Goal: Task Accomplishment & Management: Use online tool/utility

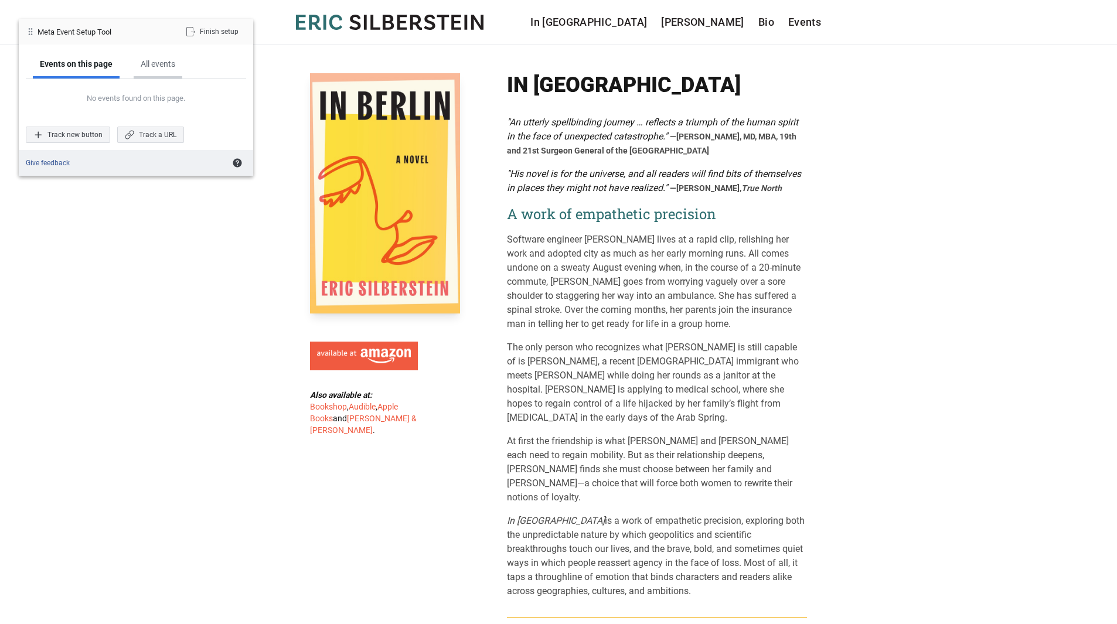
click at [171, 66] on div "All events" at bounding box center [158, 64] width 35 height 11
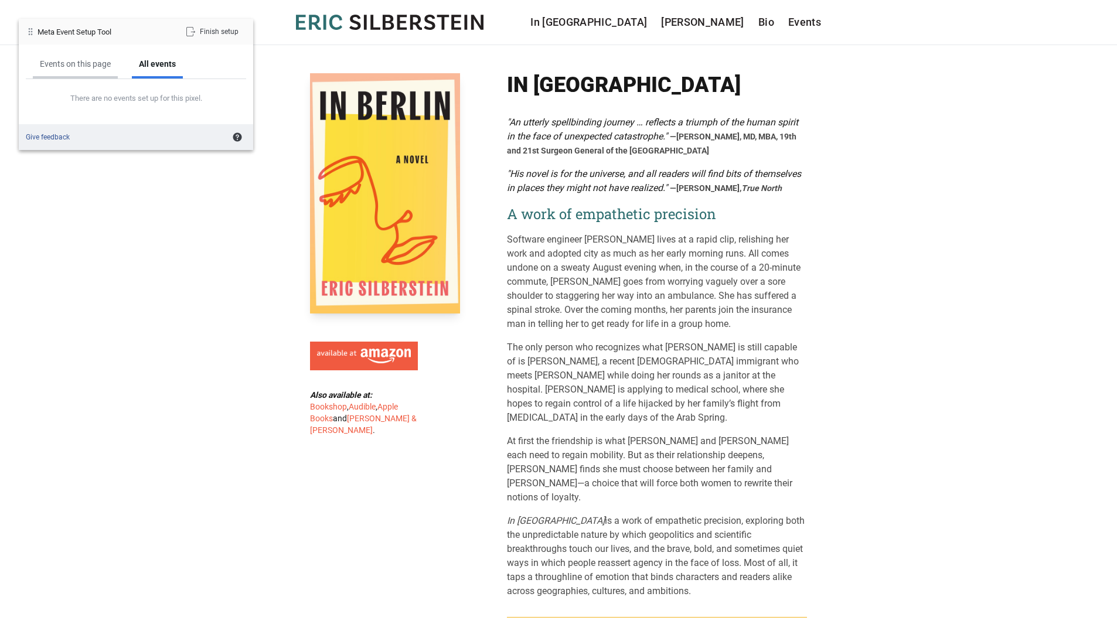
click at [83, 70] on div "Events on this page" at bounding box center [75, 65] width 85 height 27
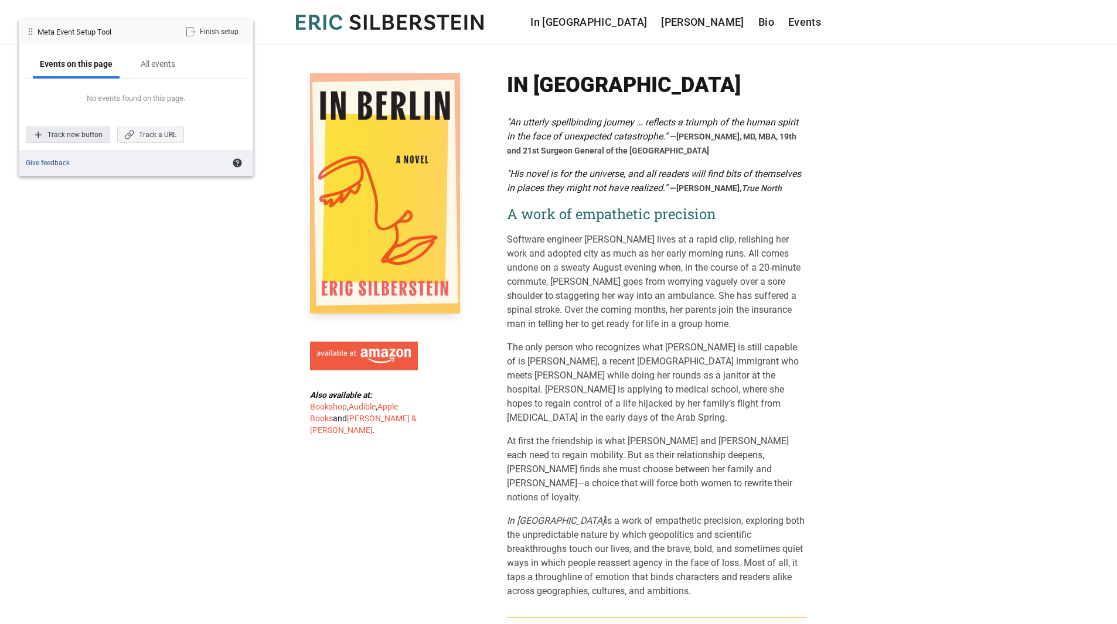
click at [72, 137] on div "Track new button" at bounding box center [68, 135] width 84 height 16
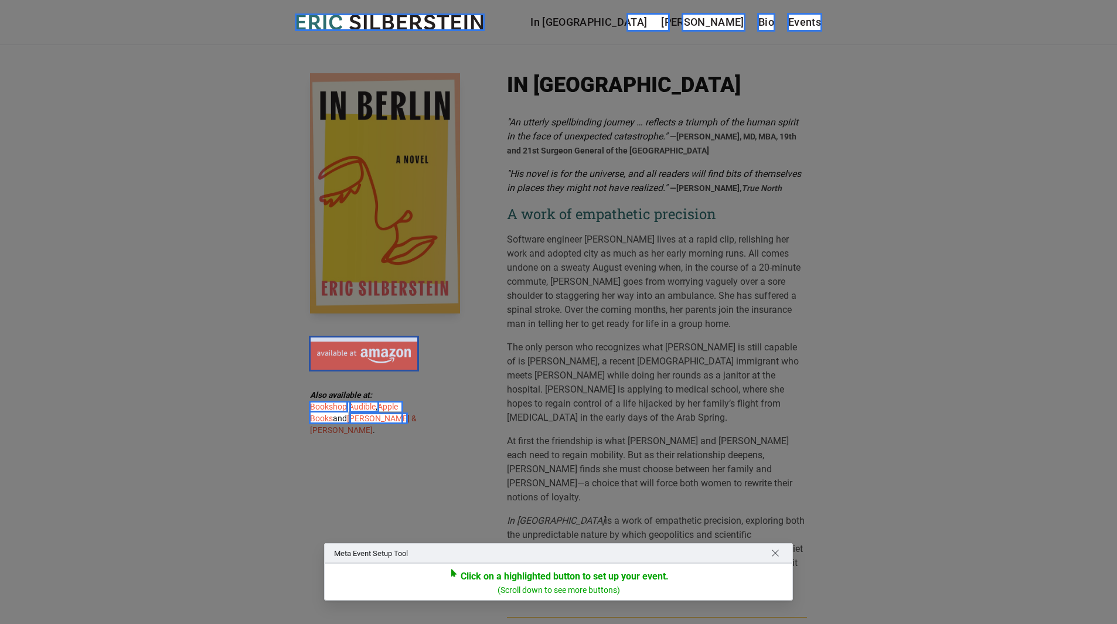
click at [364, 351] on div at bounding box center [364, 354] width 110 height 36
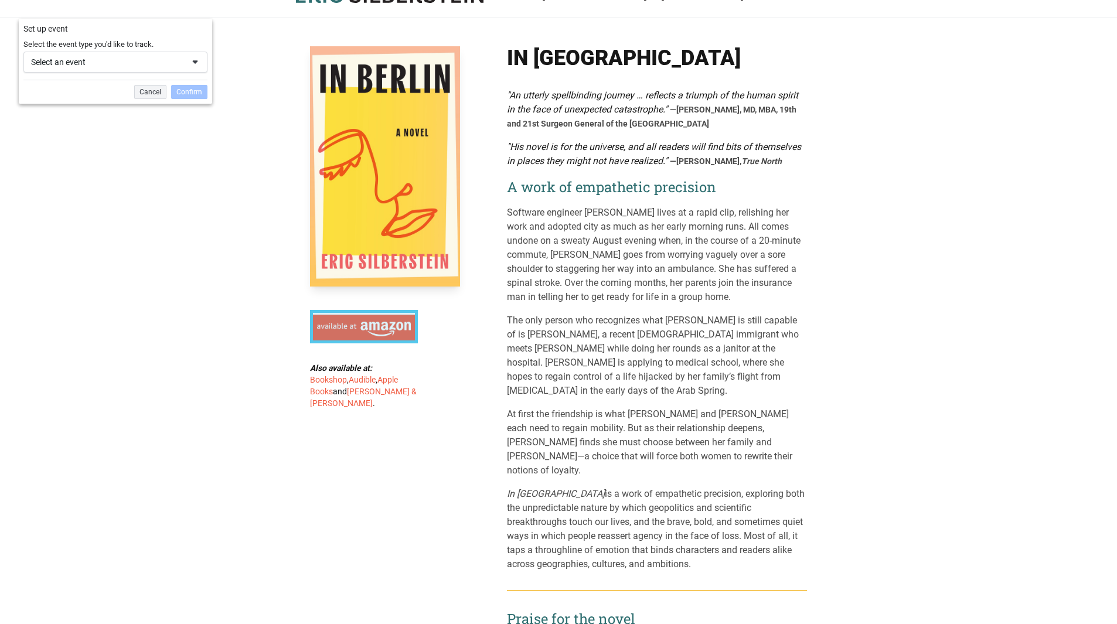
scroll to position [42, 0]
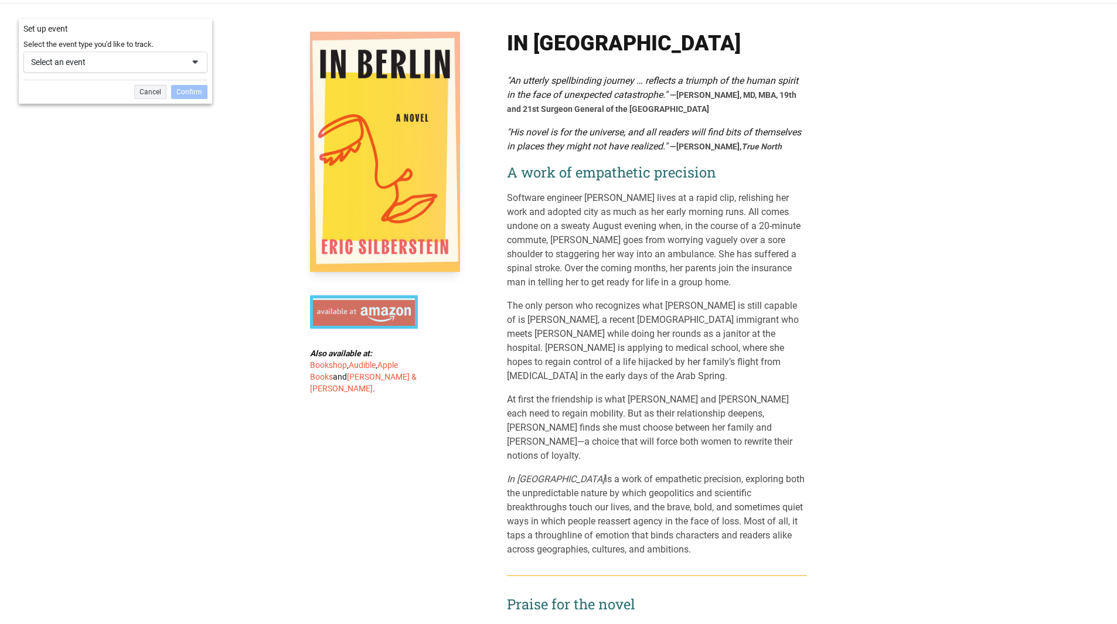
click at [146, 67] on div "Select an event" at bounding box center [107, 62] width 152 height 11
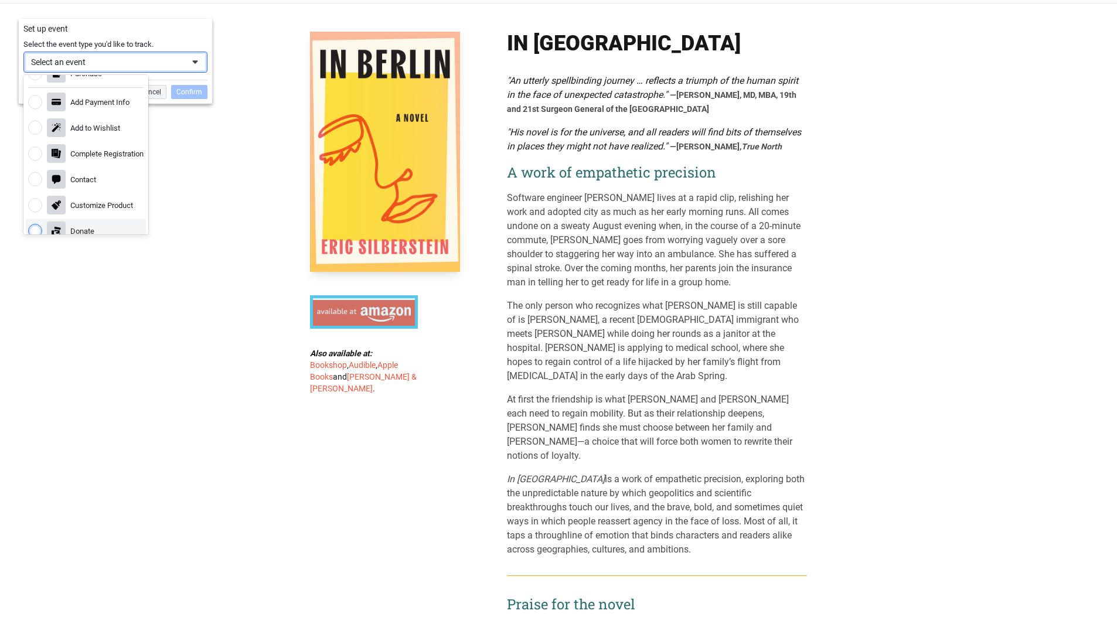
scroll to position [0, 0]
click at [176, 36] on div "Set up event" at bounding box center [115, 29] width 193 height 20
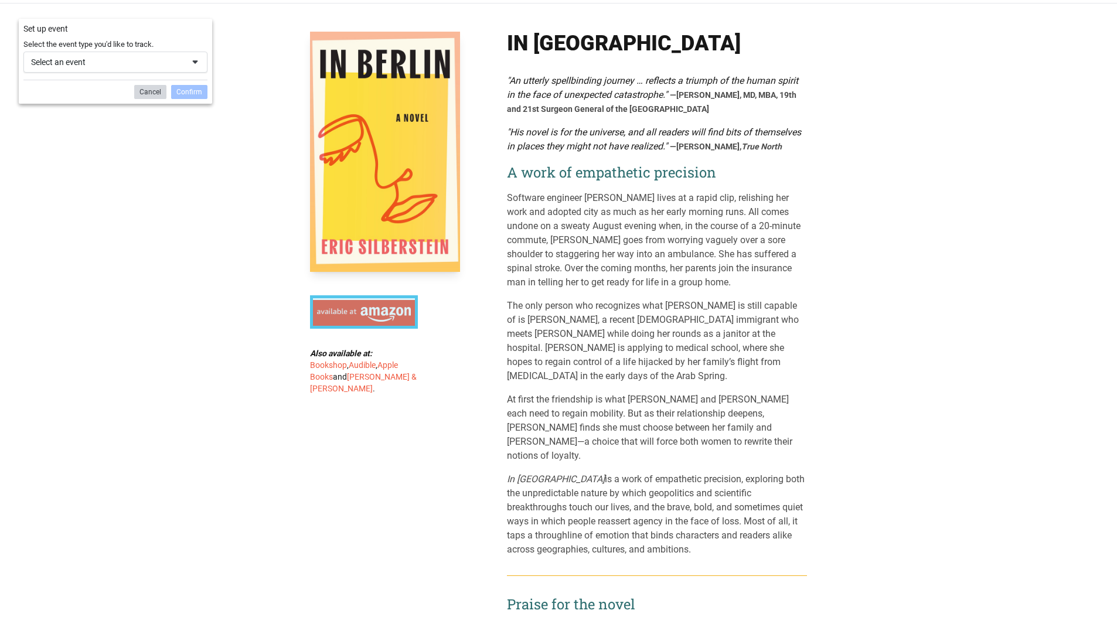
click at [155, 97] on div "Cancel" at bounding box center [150, 92] width 32 height 14
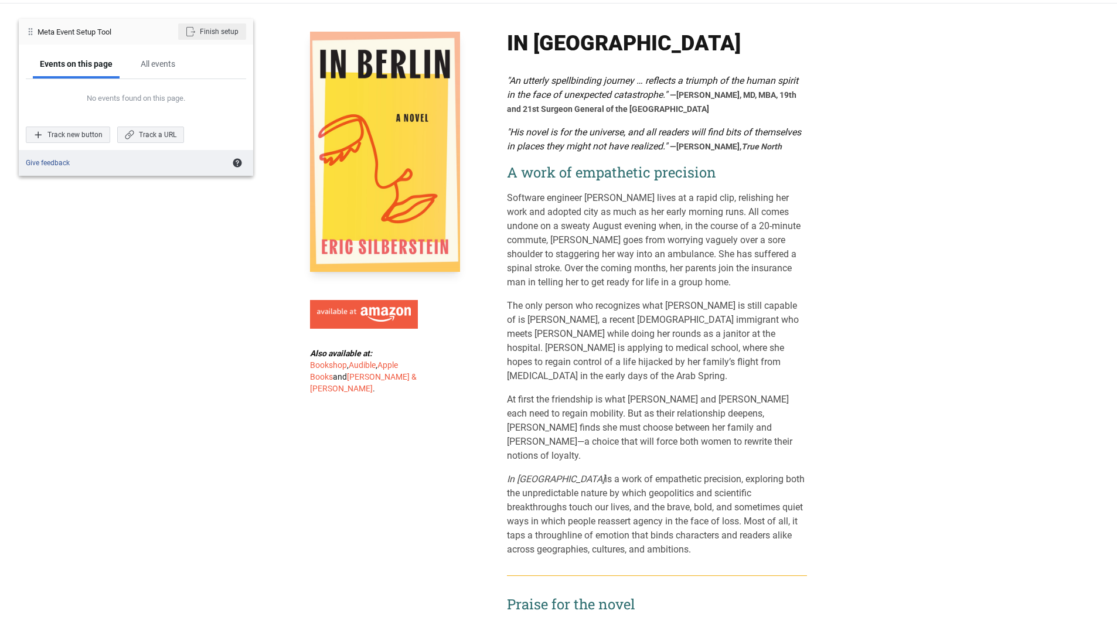
click at [211, 30] on div "Finish setup" at bounding box center [212, 31] width 68 height 16
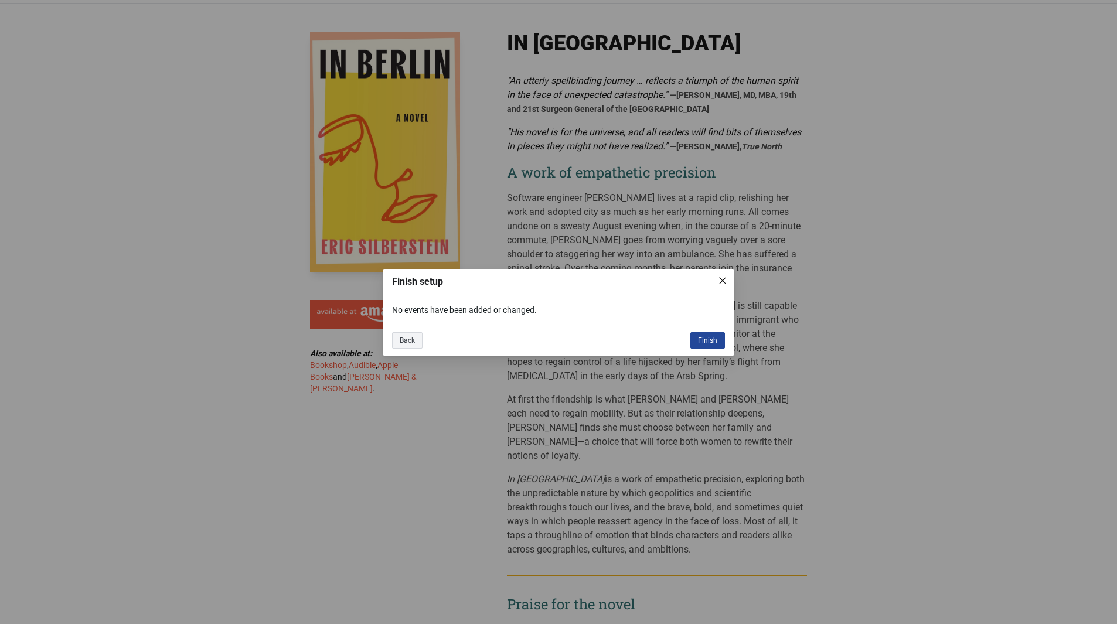
click at [705, 335] on div "Finish" at bounding box center [707, 340] width 35 height 16
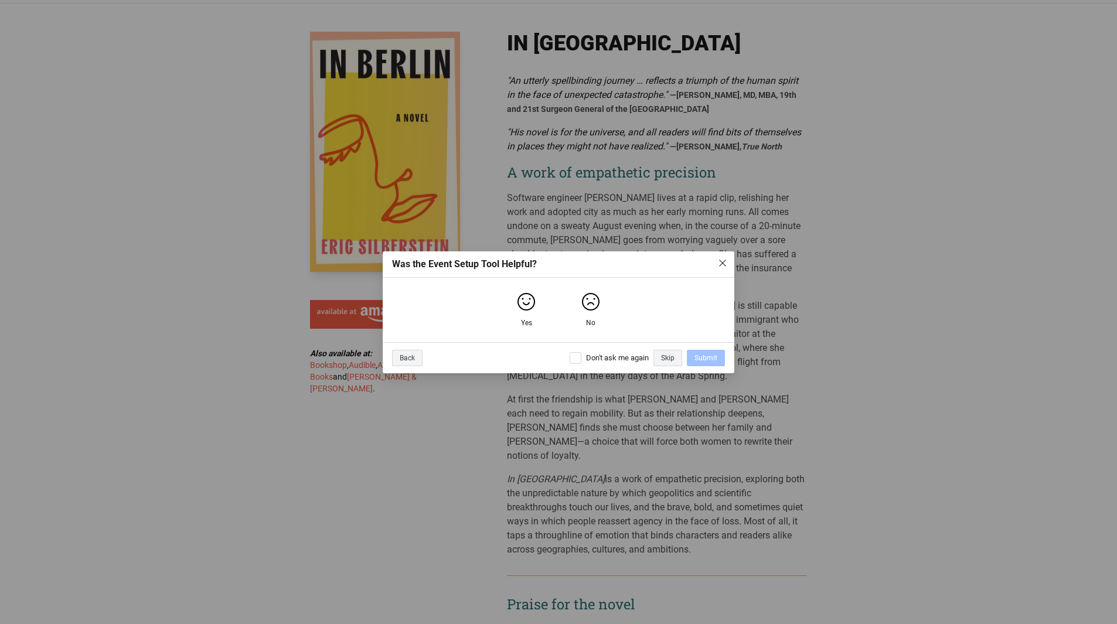
click at [724, 260] on img "close" at bounding box center [722, 262] width 9 height 9
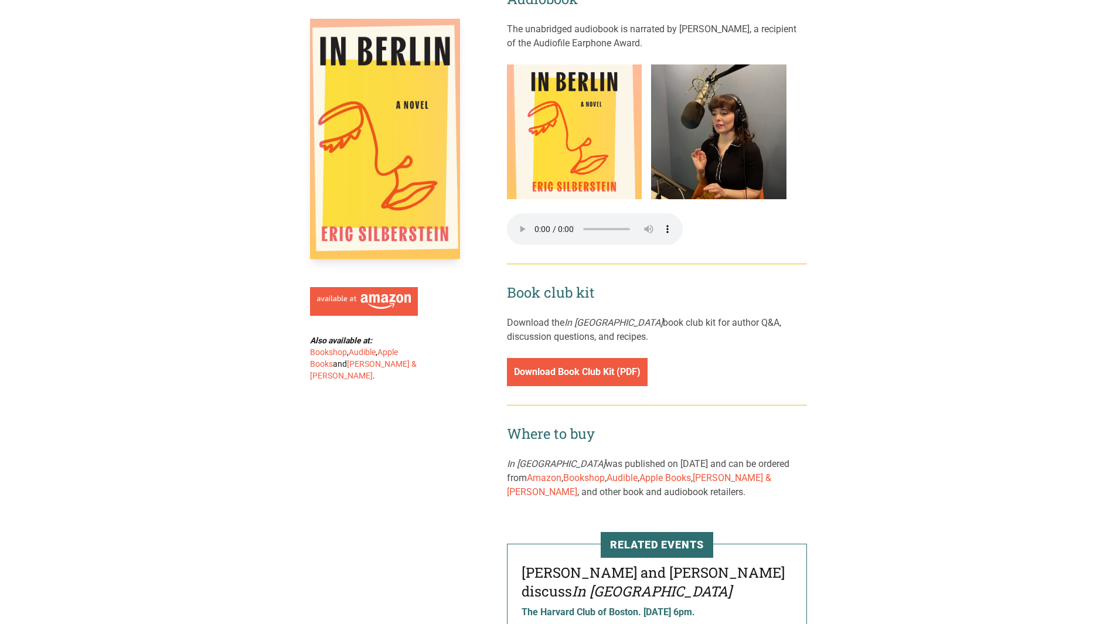
scroll to position [1545, 0]
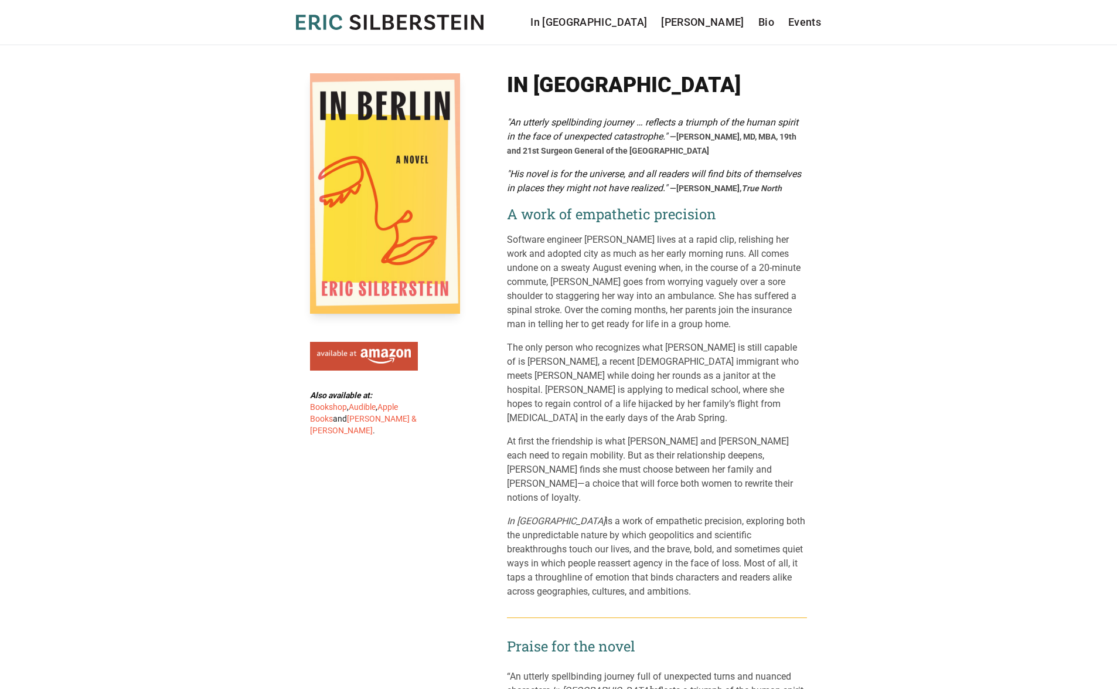
click at [358, 357] on img at bounding box center [364, 356] width 94 height 15
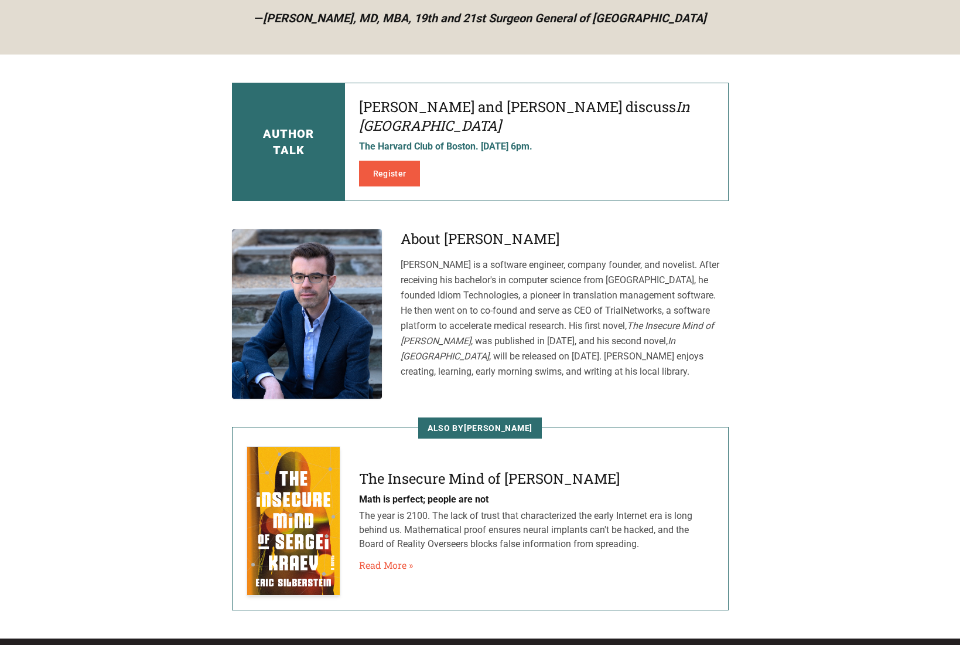
scroll to position [536, 0]
